Goal: Transaction & Acquisition: Purchase product/service

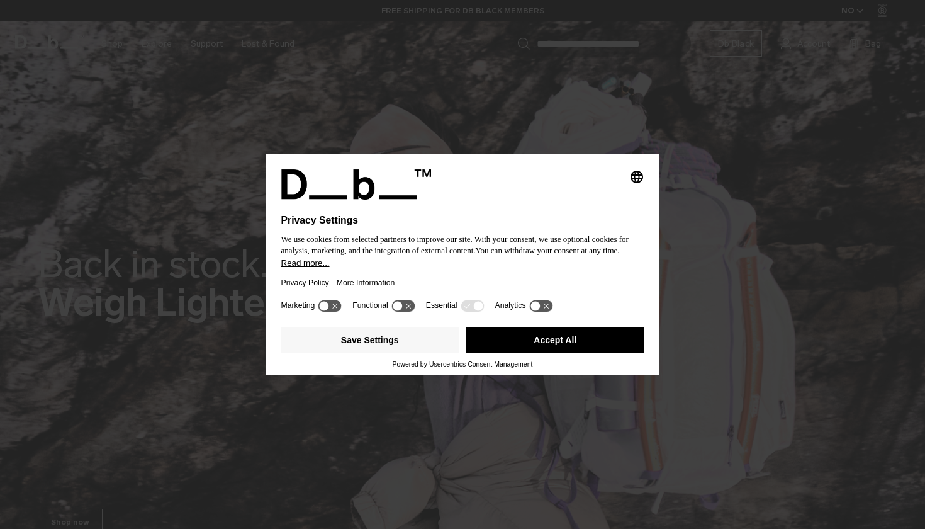
click at [540, 341] on button "Accept All" at bounding box center [555, 339] width 178 height 25
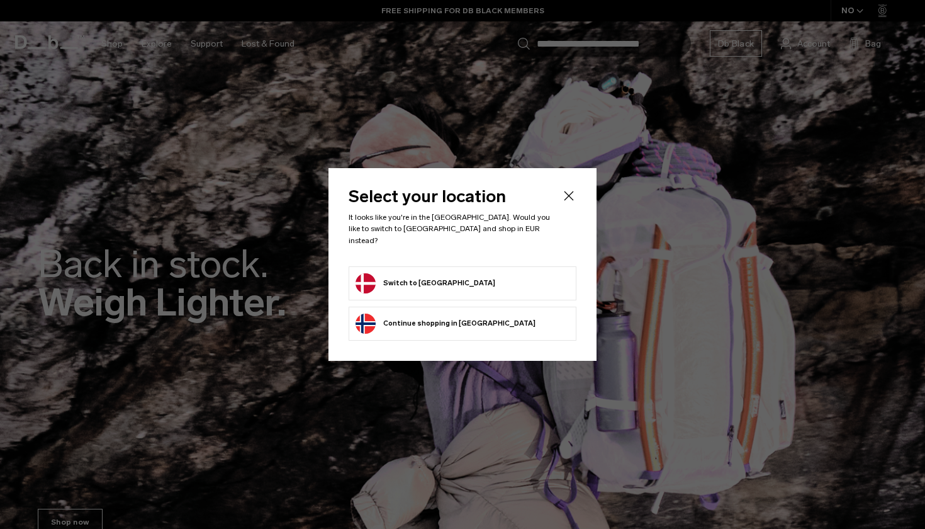
click at [458, 273] on form "Switch to [GEOGRAPHIC_DATA]" at bounding box center [463, 283] width 214 height 20
click at [403, 280] on button "Switch to [GEOGRAPHIC_DATA]" at bounding box center [426, 283] width 140 height 20
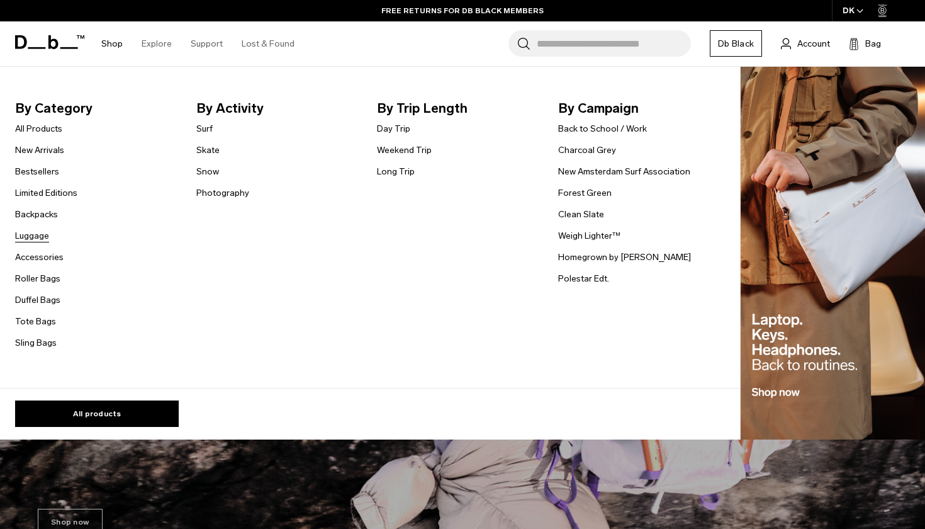
click at [21, 231] on link "Luggage" at bounding box center [32, 235] width 34 height 13
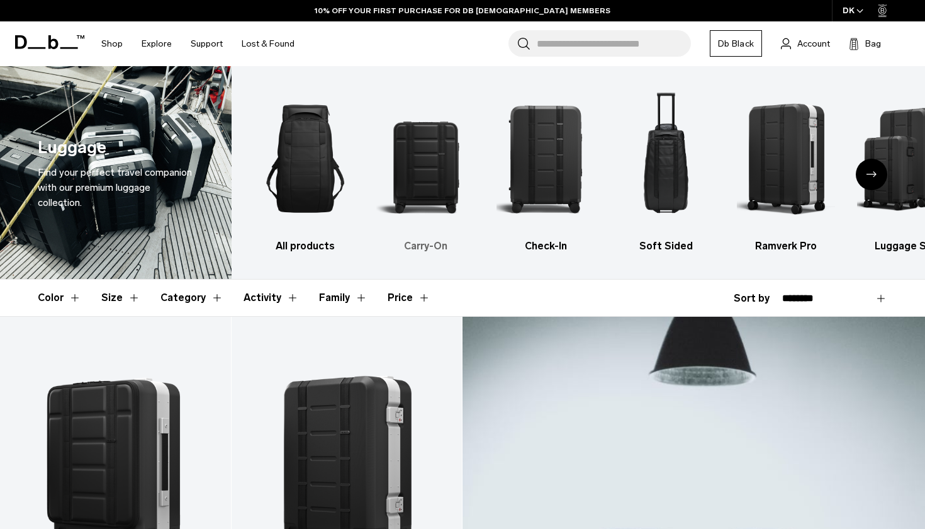
click at [416, 158] on img "2 / 6" at bounding box center [425, 158] width 98 height 147
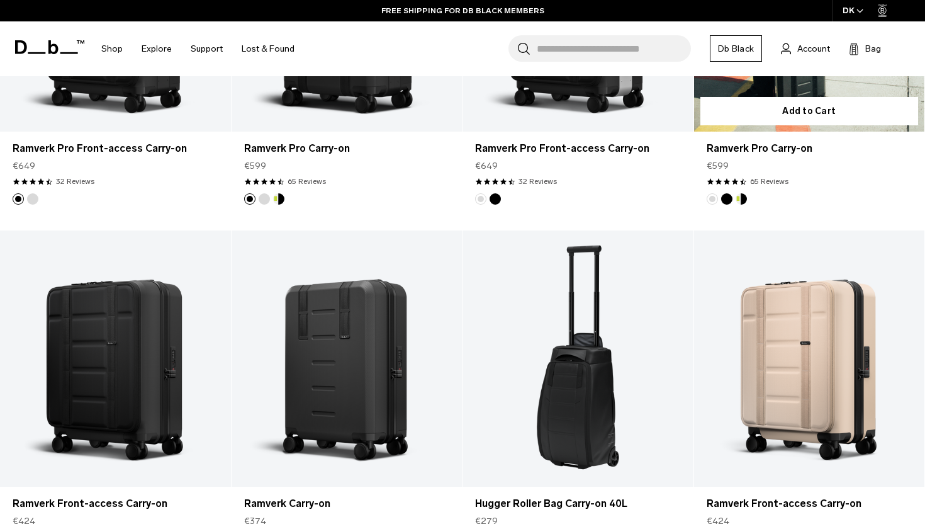
scroll to position [510, 0]
